Goal: Task Accomplishment & Management: Use online tool/utility

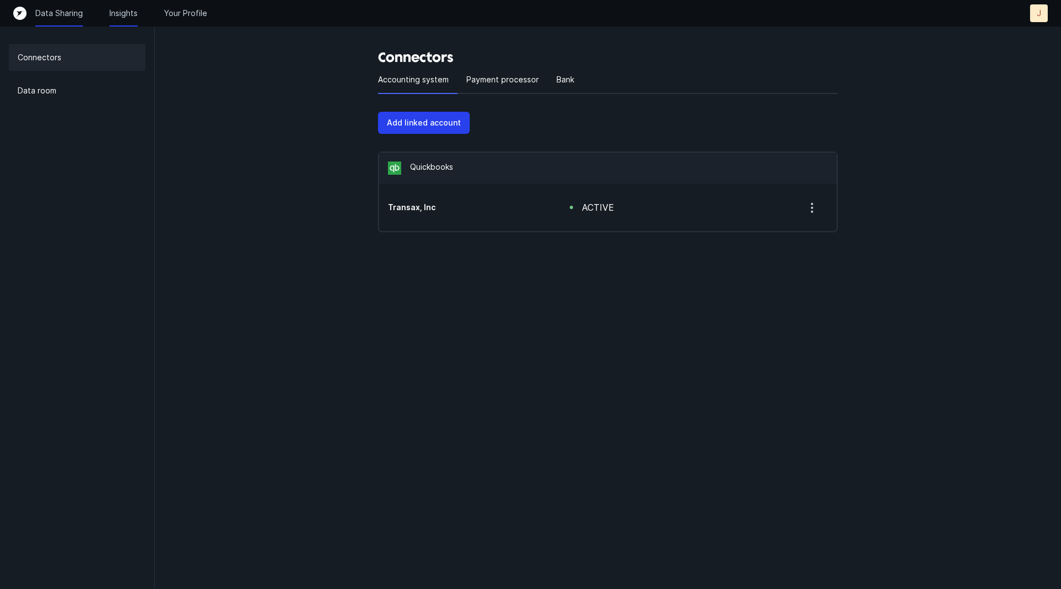
click at [118, 17] on p "Insights" at bounding box center [123, 13] width 28 height 11
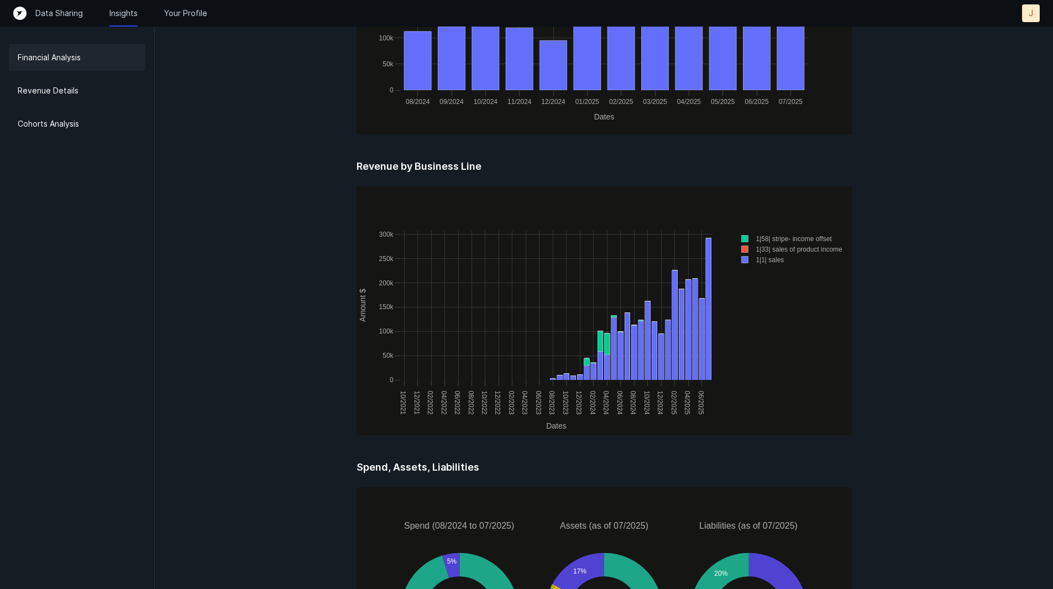
scroll to position [1369, 0]
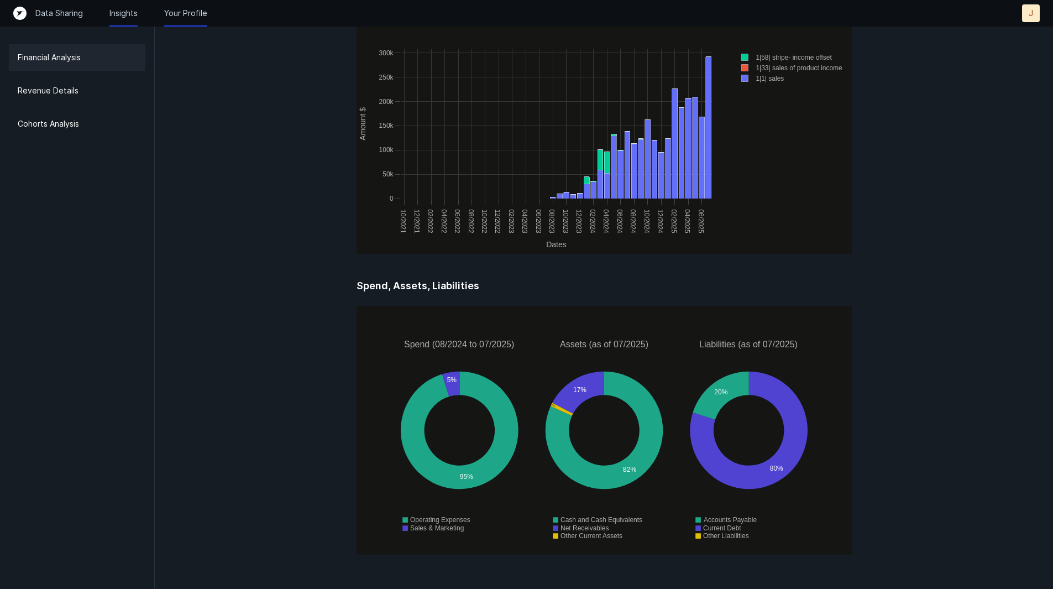
click at [191, 18] on p "Your Profile" at bounding box center [185, 13] width 43 height 11
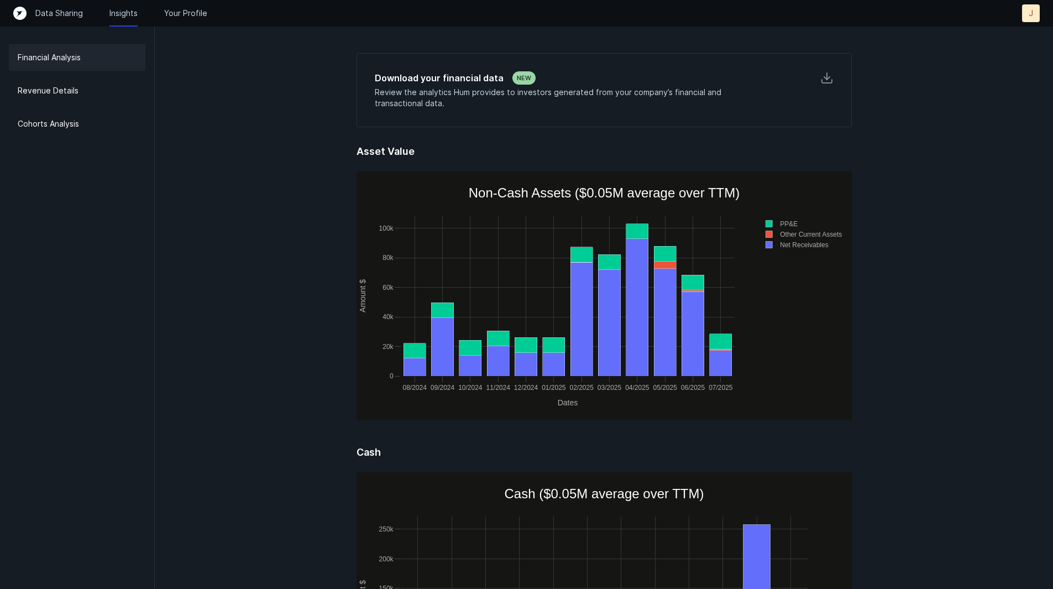
click at [1036, 14] on div "J" at bounding box center [1031, 13] width 18 height 18
click at [77, 84] on div "Revenue Details" at bounding box center [77, 90] width 136 height 27
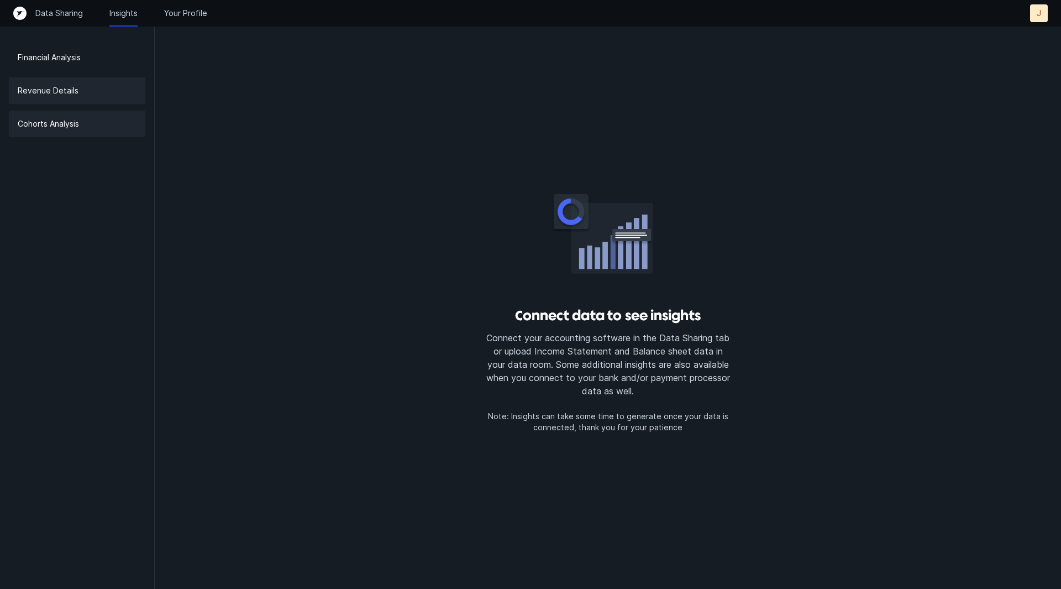
click at [86, 124] on div "Cohorts Analysis" at bounding box center [77, 124] width 136 height 27
click at [1035, 16] on div "J" at bounding box center [1039, 13] width 18 height 18
click at [1016, 44] on button "Settings" at bounding box center [1013, 36] width 67 height 22
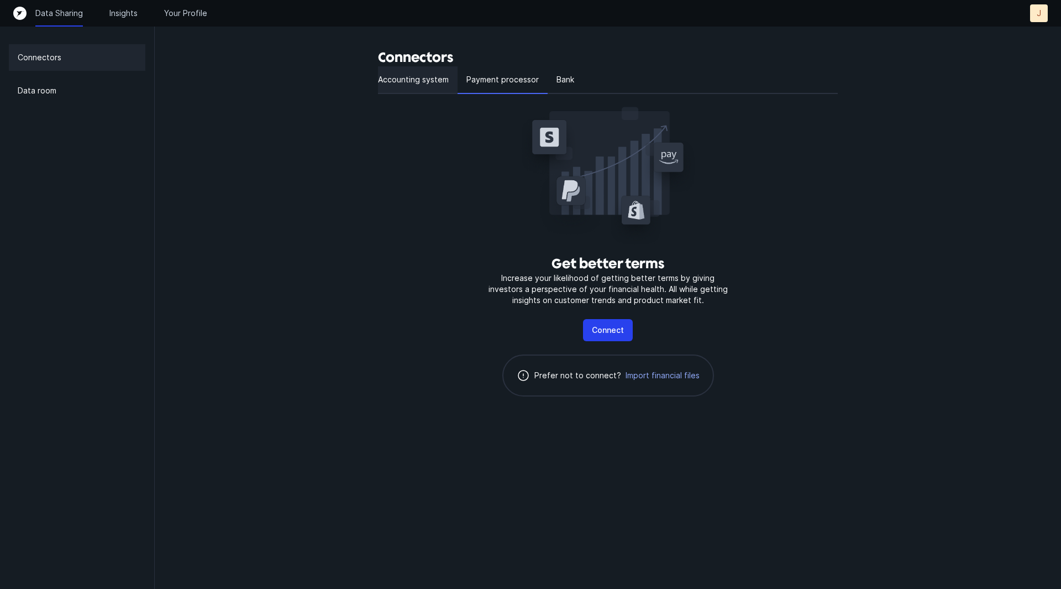
click at [438, 76] on p "Accounting system" at bounding box center [413, 79] width 71 height 13
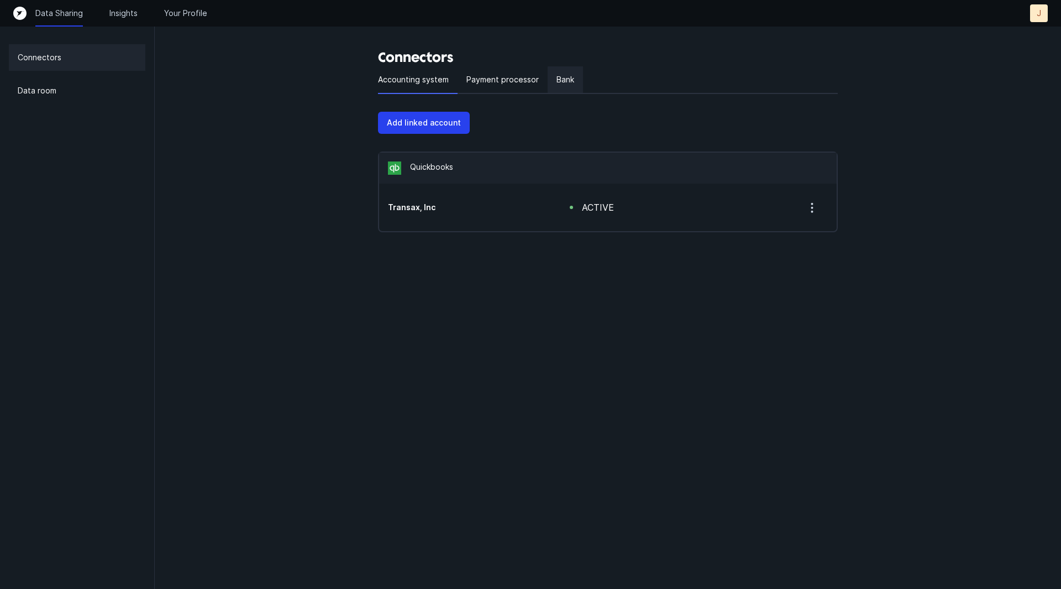
click at [577, 81] on div "Bank" at bounding box center [565, 80] width 35 height 28
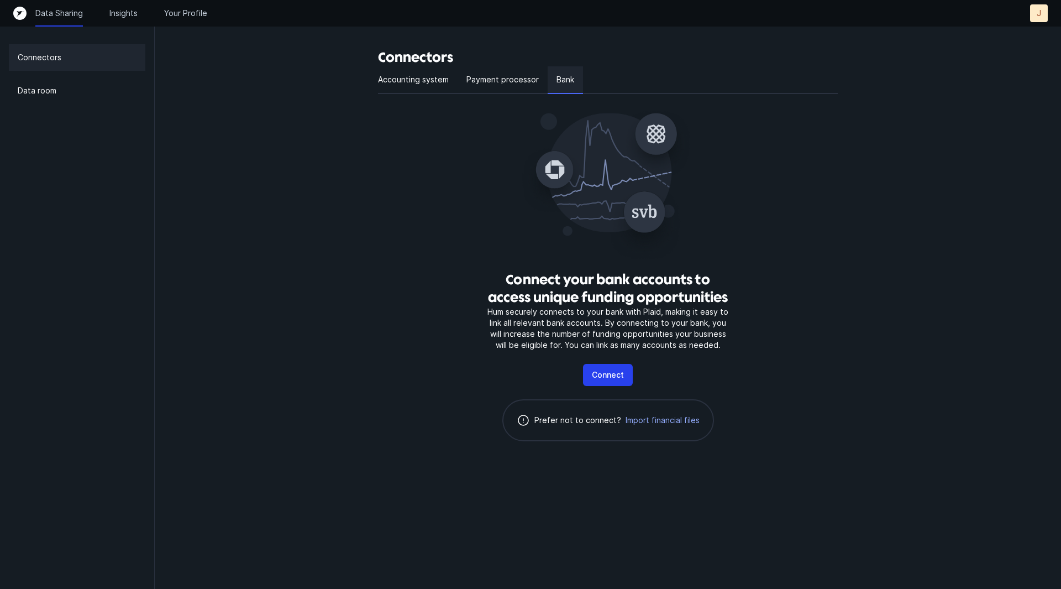
click at [569, 78] on p "Bank" at bounding box center [565, 79] width 18 height 13
click at [744, 321] on div "Connect your bank accounts to access unique funding opportunities Hum securely …" at bounding box center [608, 276] width 460 height 365
click at [1031, 22] on div "Data Sharing Insights Your Profile J J" at bounding box center [530, 13] width 1061 height 27
click at [1036, 17] on div "J" at bounding box center [1039, 13] width 18 height 18
drag, startPoint x: 1016, startPoint y: 35, endPoint x: 803, endPoint y: 91, distance: 220.5
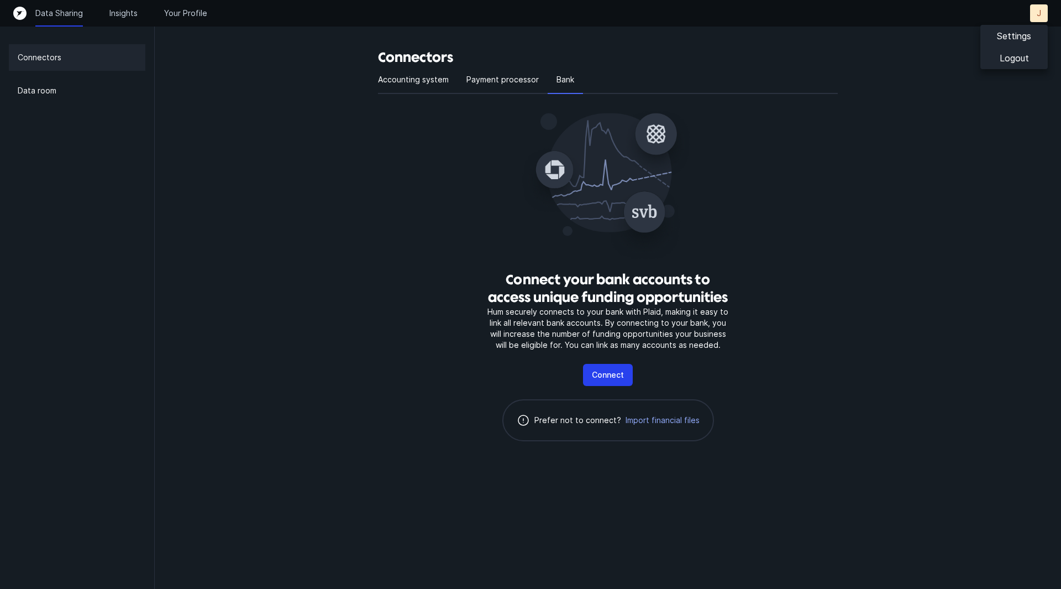
click at [803, 91] on div at bounding box center [710, 80] width 255 height 28
click at [123, 13] on p "Insights" at bounding box center [123, 13] width 28 height 11
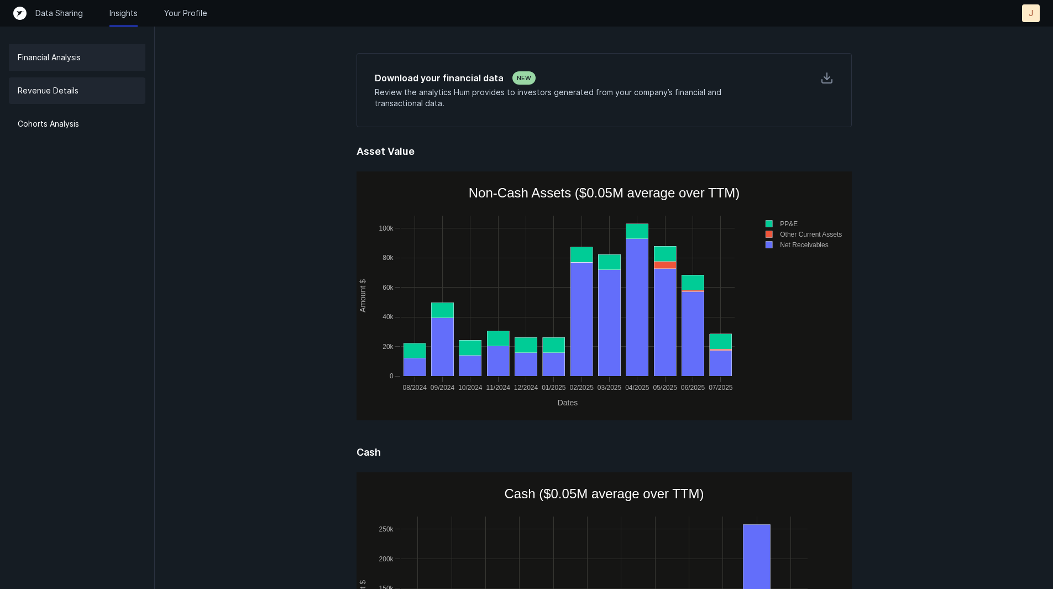
click at [70, 87] on p "Revenue Details" at bounding box center [48, 90] width 61 height 13
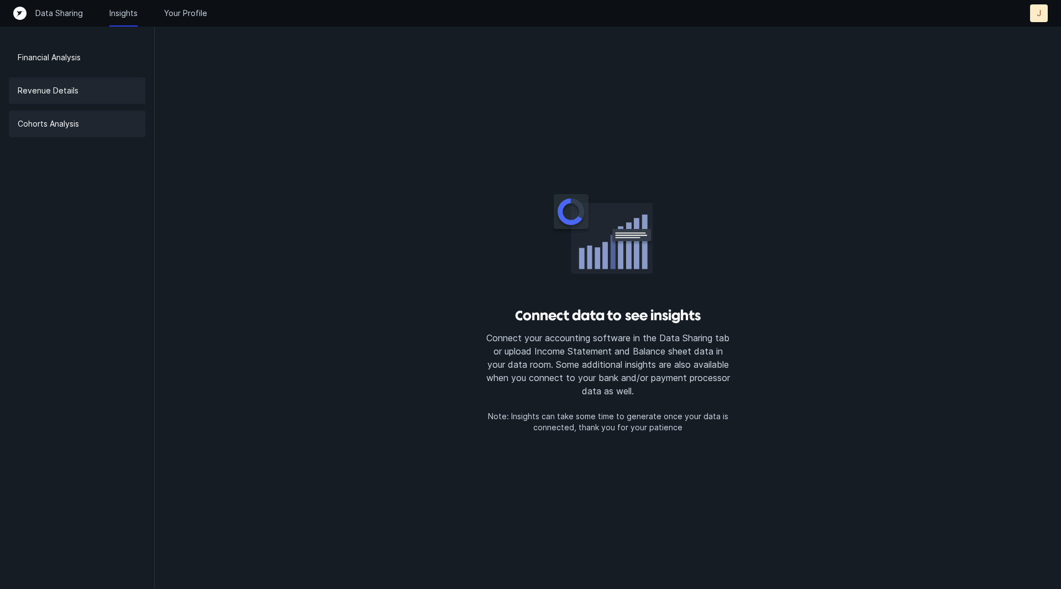
click at [64, 129] on p "Cohorts Analysis" at bounding box center [48, 123] width 61 height 13
click at [171, 16] on p "Your Profile" at bounding box center [185, 13] width 43 height 11
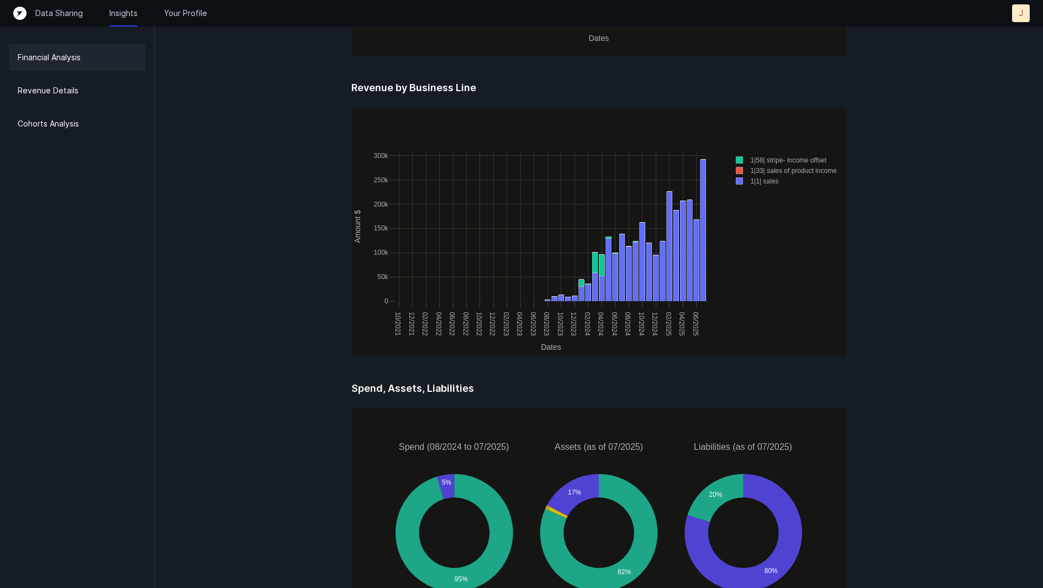
scroll to position [1369, 0]
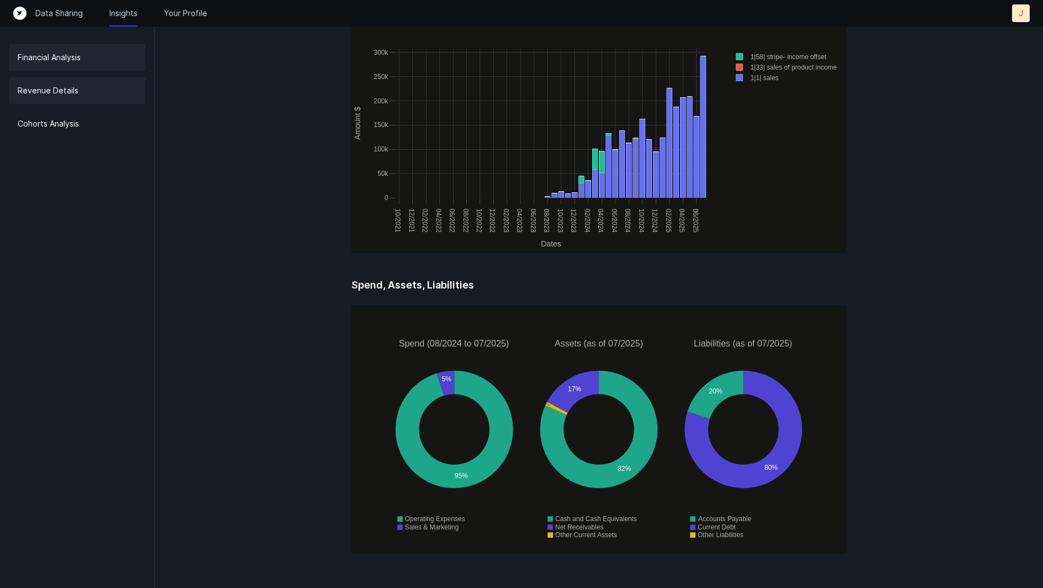
click at [82, 88] on div "Revenue Details" at bounding box center [77, 90] width 136 height 27
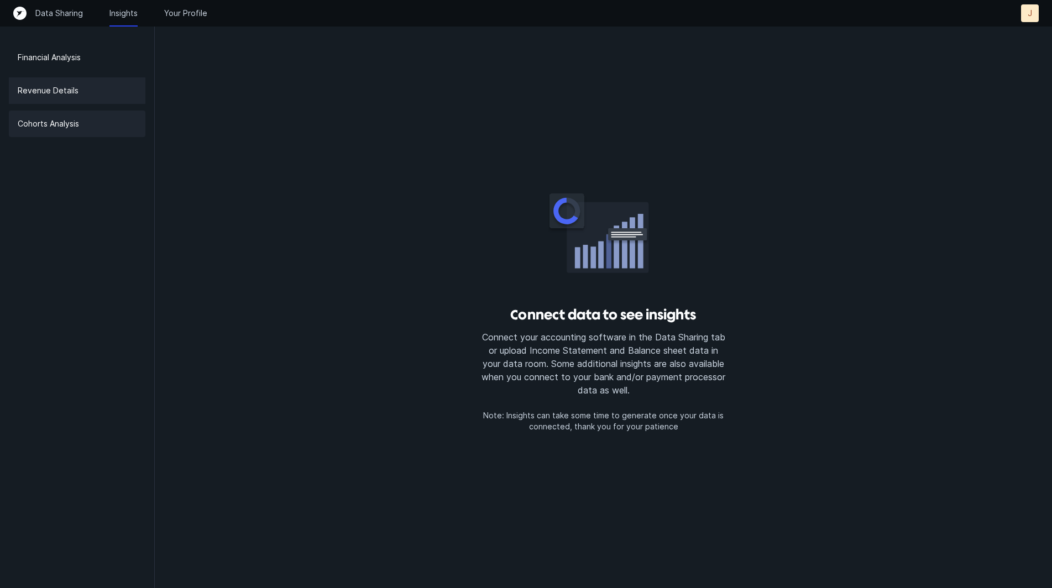
click at [100, 119] on div "Cohorts Analysis" at bounding box center [77, 124] width 136 height 27
click at [64, 16] on p "Data Sharing" at bounding box center [59, 13] width 48 height 11
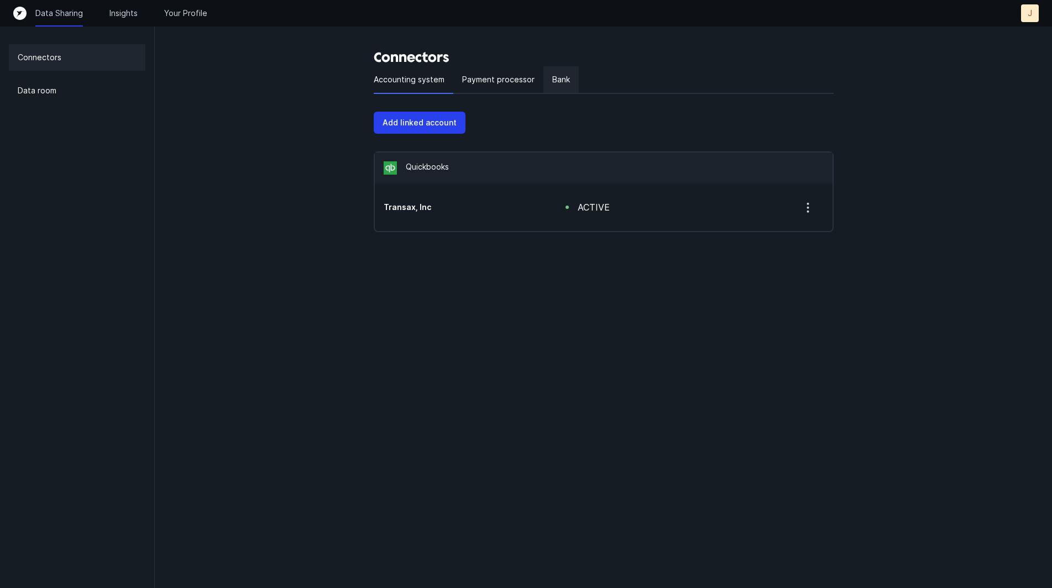
click at [552, 73] on p "Bank" at bounding box center [561, 79] width 18 height 13
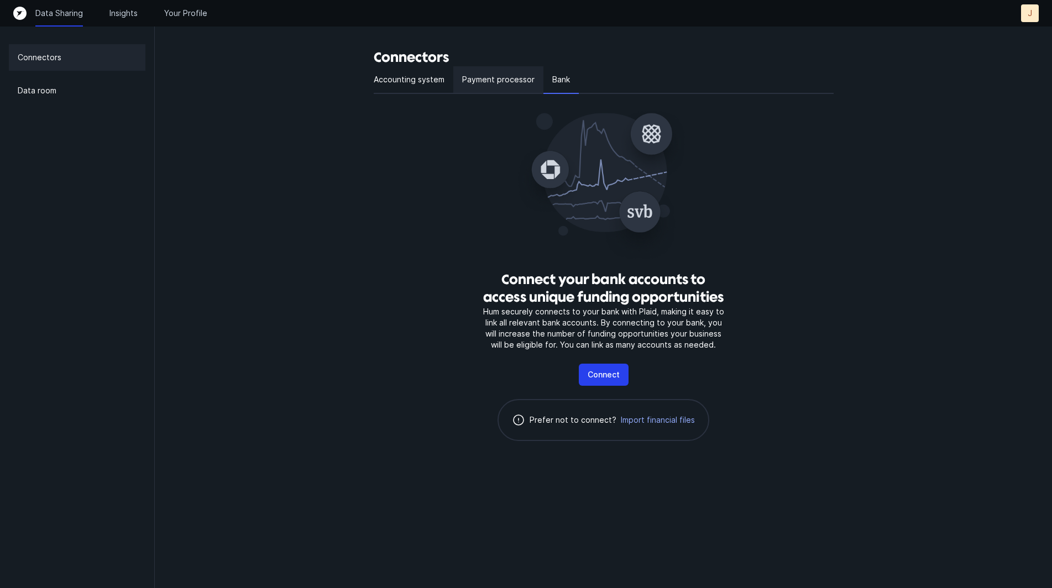
click at [513, 77] on p "Payment processor" at bounding box center [498, 79] width 72 height 13
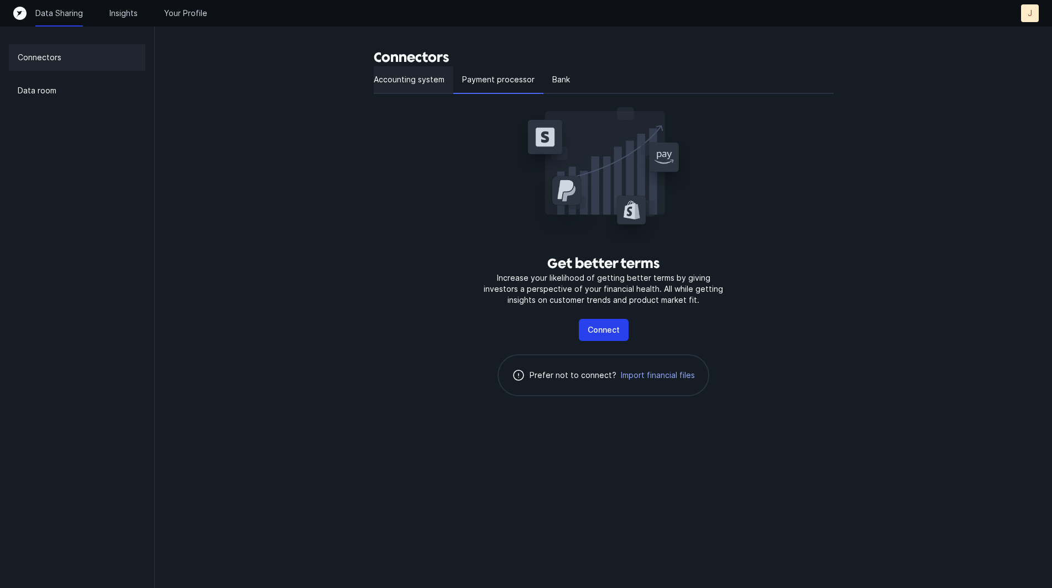
click at [394, 75] on p "Accounting system" at bounding box center [409, 79] width 71 height 13
